Goal: Task Accomplishment & Management: Use online tool/utility

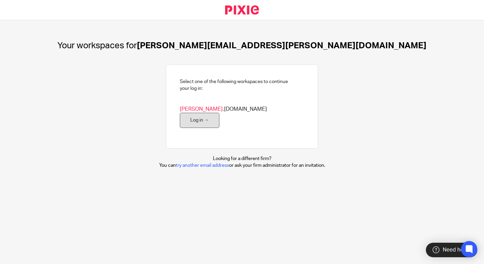
click at [219, 114] on link "Log in →" at bounding box center [200, 120] width 40 height 15
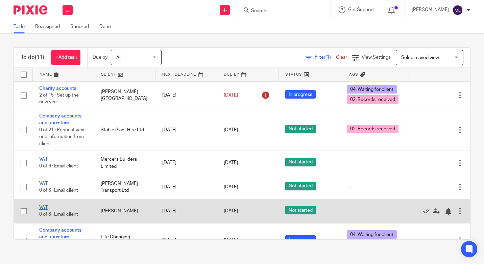
click at [44, 207] on link "VAT" at bounding box center [43, 207] width 8 height 5
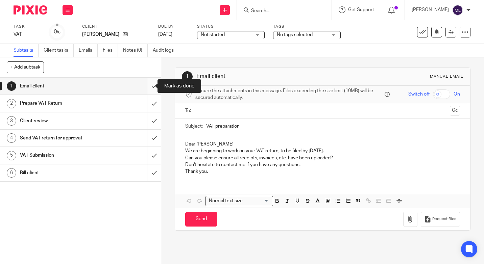
click at [147, 85] on input "submit" at bounding box center [80, 86] width 161 height 17
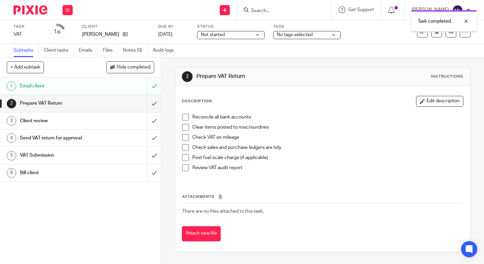
click at [148, 101] on input "submit" at bounding box center [80, 103] width 161 height 17
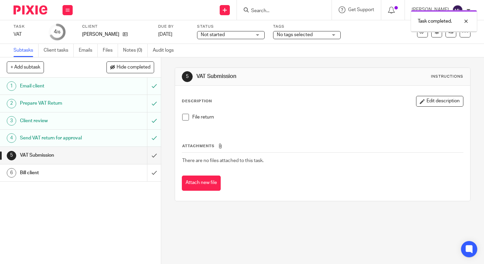
click at [149, 154] on input "submit" at bounding box center [80, 155] width 161 height 17
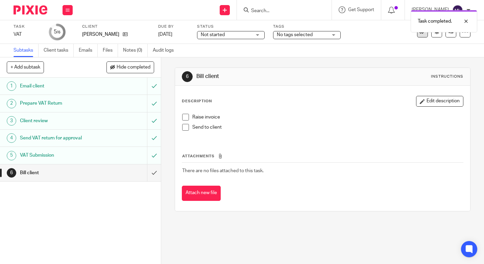
click at [419, 35] on icon at bounding box center [422, 32] width 7 height 7
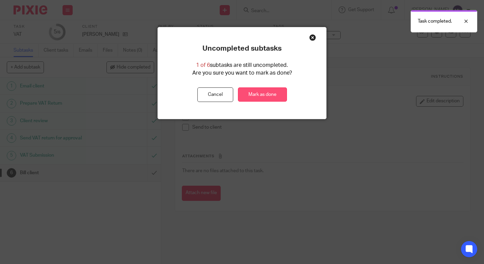
click at [257, 94] on link "Mark as done" at bounding box center [262, 95] width 49 height 15
